Goal: Find specific page/section: Find specific page/section

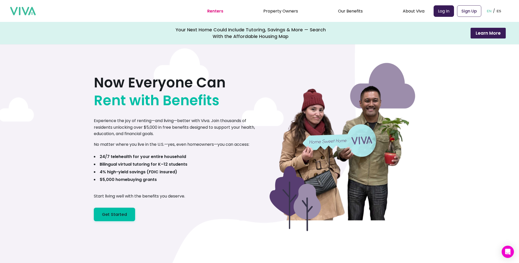
drag, startPoint x: 102, startPoint y: 163, endPoint x: 215, endPoint y: 165, distance: 113.4
click at [103, 163] on b "Bilingual virtual tutoring for K–12 students" at bounding box center [144, 164] width 88 height 6
drag, startPoint x: 215, startPoint y: 165, endPoint x: 189, endPoint y: 166, distance: 26.0
click at [189, 166] on div "Now Everyone Can Rent with Benefits Experience the joy of renting—and living—be…" at bounding box center [177, 141] width 166 height 159
click at [154, 166] on b "Bilingual virtual tutoring for K–12 students" at bounding box center [144, 164] width 88 height 6
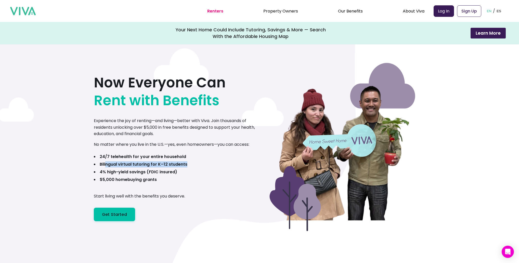
click at [115, 163] on b "Bilingual virtual tutoring for K–12 students" at bounding box center [144, 164] width 88 height 6
drag, startPoint x: 101, startPoint y: 163, endPoint x: 198, endPoint y: 165, distance: 97.1
click at [198, 165] on div "Now Everyone Can Rent with Benefits Experience the joy of renting—and living—be…" at bounding box center [177, 141] width 166 height 159
click at [289, 10] on link "Property Owners" at bounding box center [280, 11] width 35 height 6
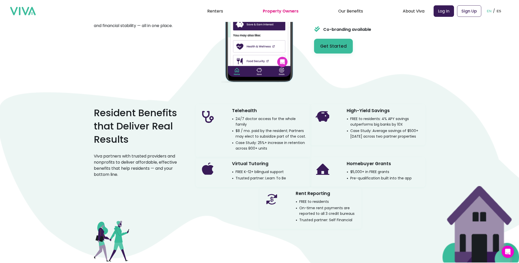
scroll to position [734, 0]
